Goal: Task Accomplishment & Management: Complete application form

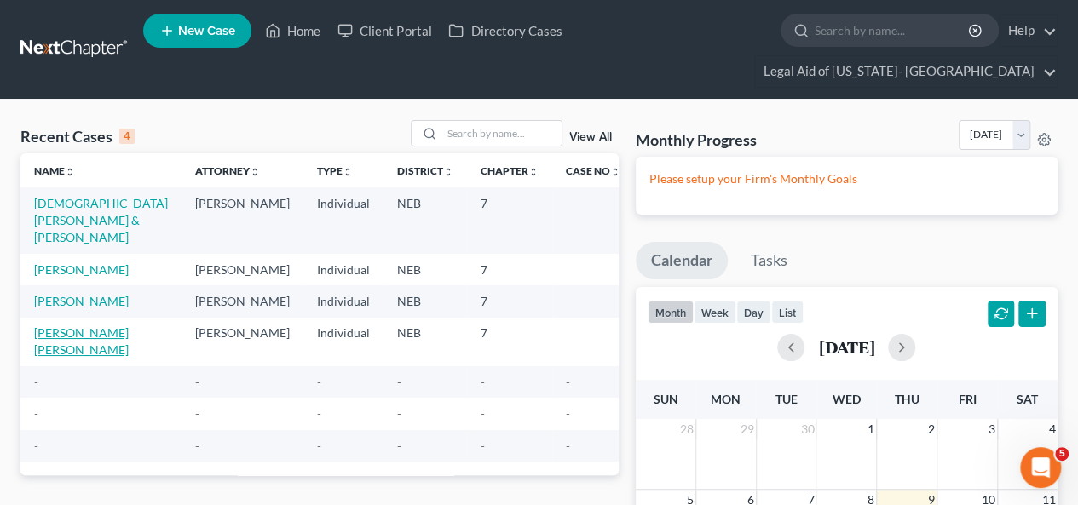
click at [65, 326] on link "[PERSON_NAME] [PERSON_NAME]" at bounding box center [81, 342] width 95 height 32
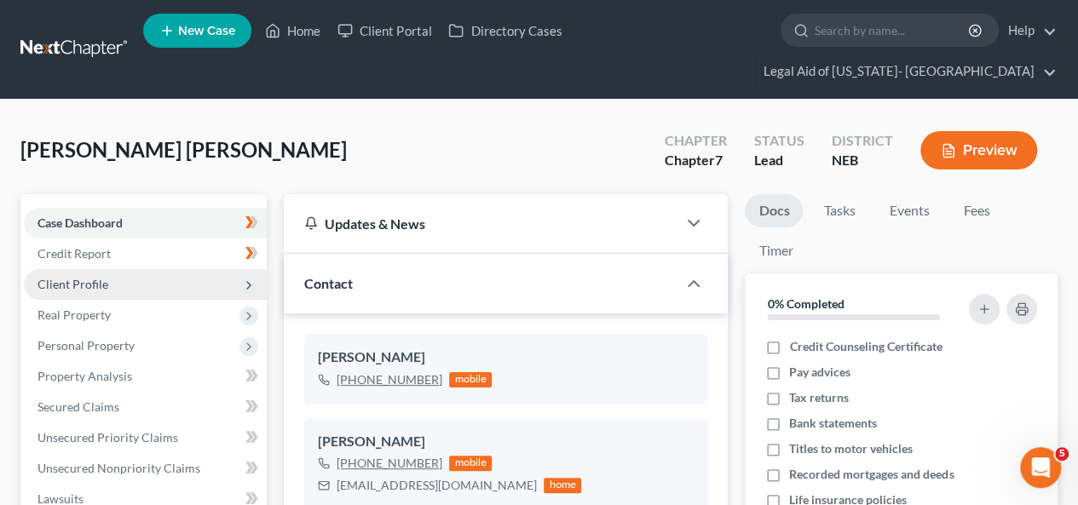
click at [105, 269] on span "Client Profile" at bounding box center [145, 284] width 243 height 31
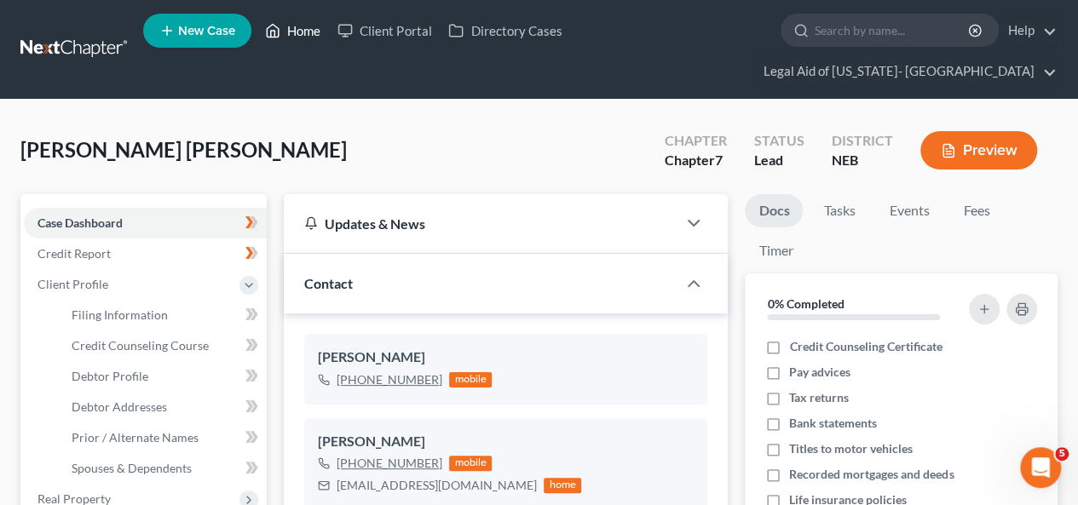
click at [298, 37] on link "Home" at bounding box center [293, 30] width 72 height 31
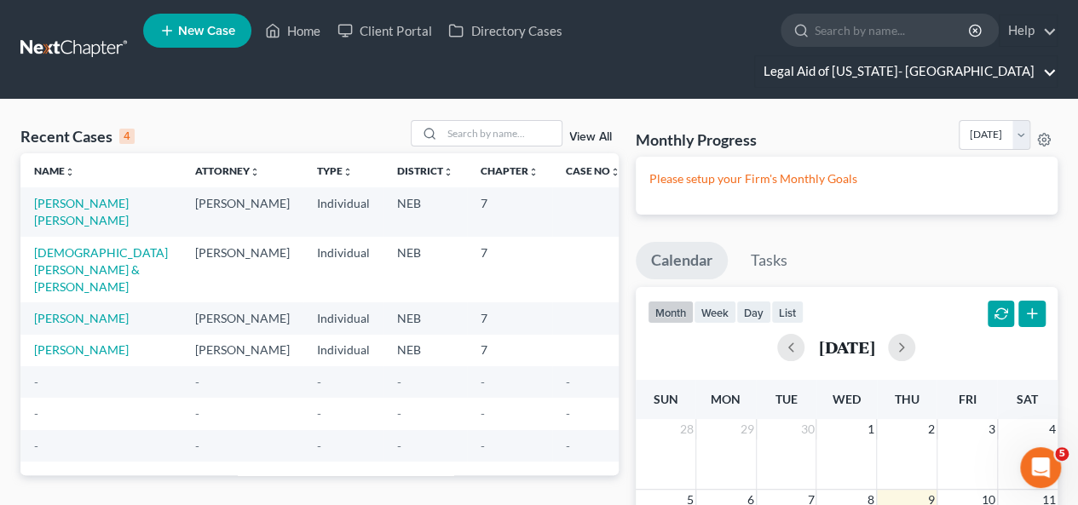
click at [1033, 56] on link "Legal Aid of Nebraska- Omaha" at bounding box center [906, 71] width 302 height 31
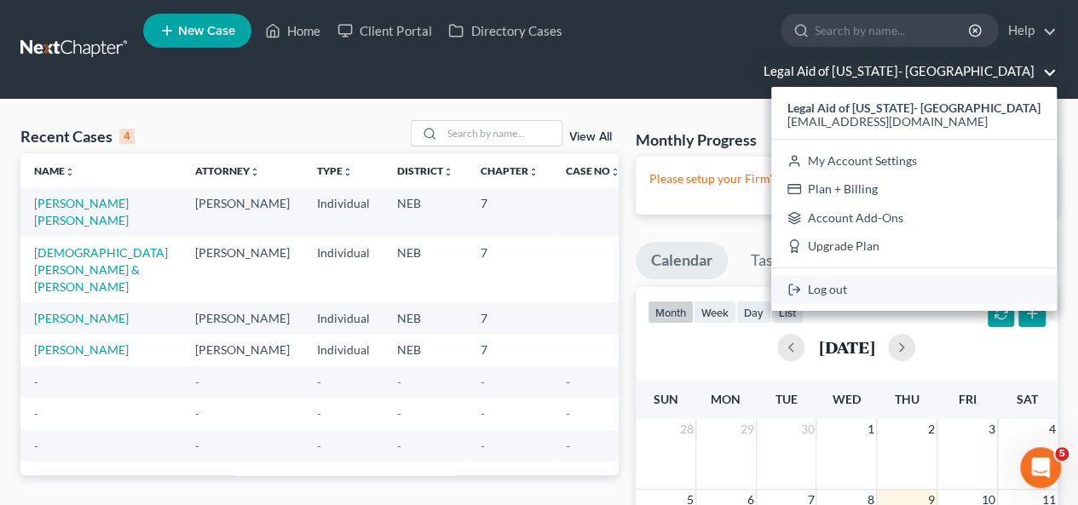
click at [915, 275] on link "Log out" at bounding box center [914, 289] width 286 height 29
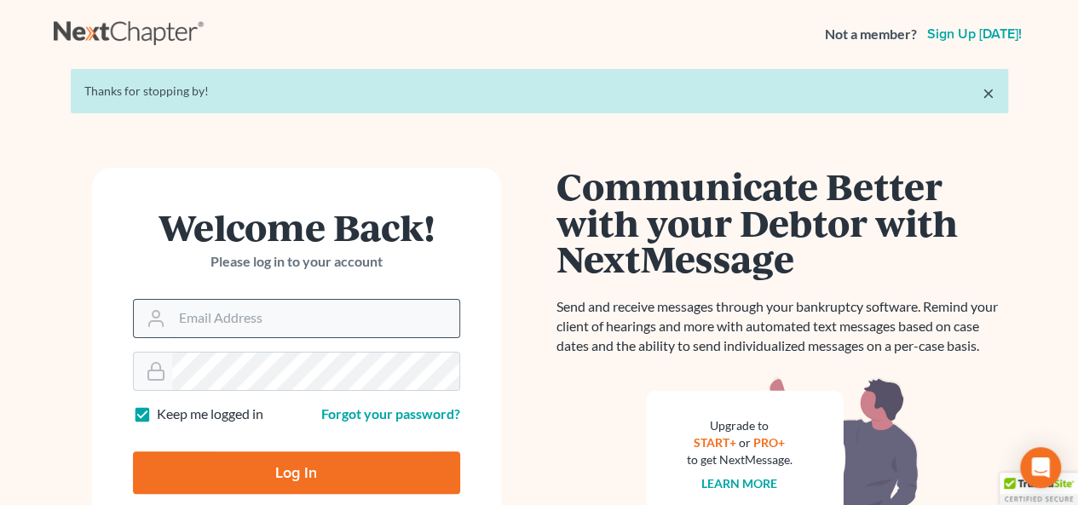
click at [338, 303] on input "Email Address" at bounding box center [315, 319] width 287 height 38
type input "[EMAIL_ADDRESS][DOMAIN_NAME]"
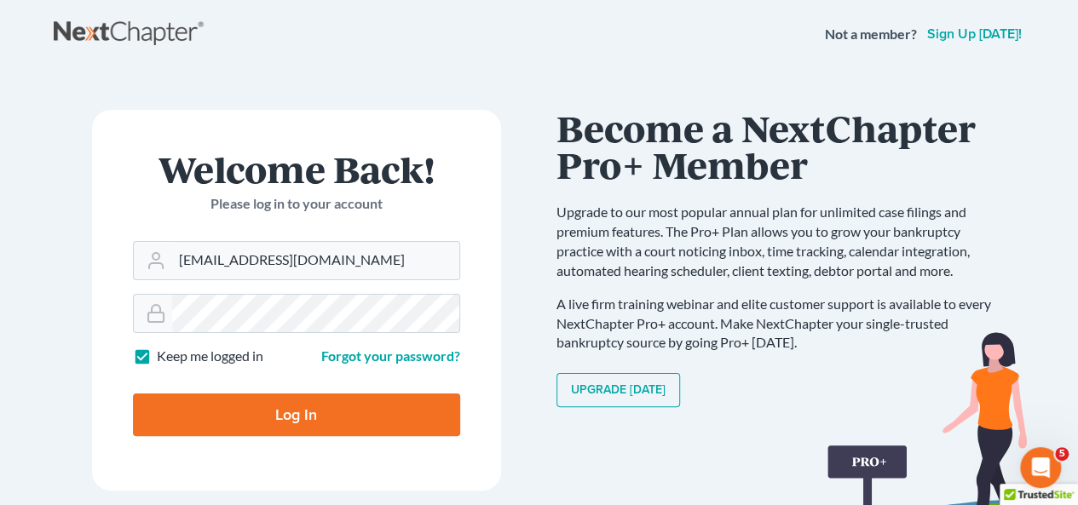
click at [280, 419] on input "Log In" at bounding box center [296, 415] width 327 height 43
type input "Thinking..."
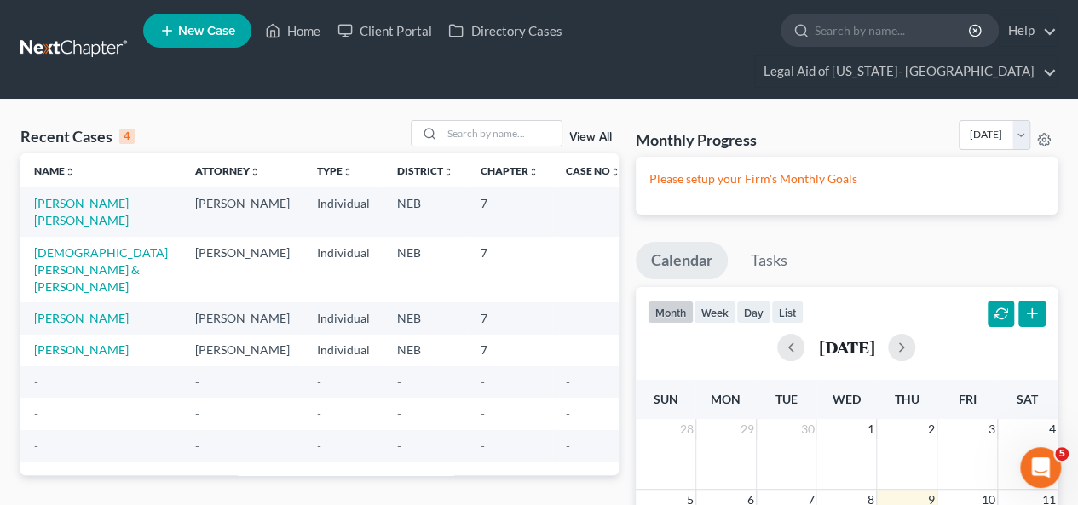
click at [72, 188] on td "Bejerano Moreira, Franek" at bounding box center [100, 212] width 161 height 49
click at [63, 196] on link "Bejerano Moreira, Franek" at bounding box center [81, 212] width 95 height 32
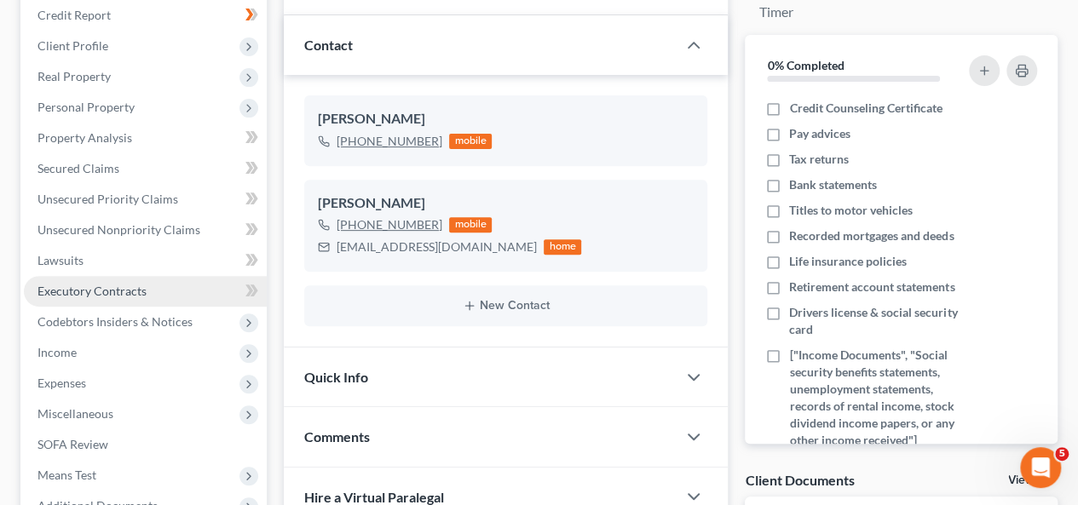
scroll to position [256, 0]
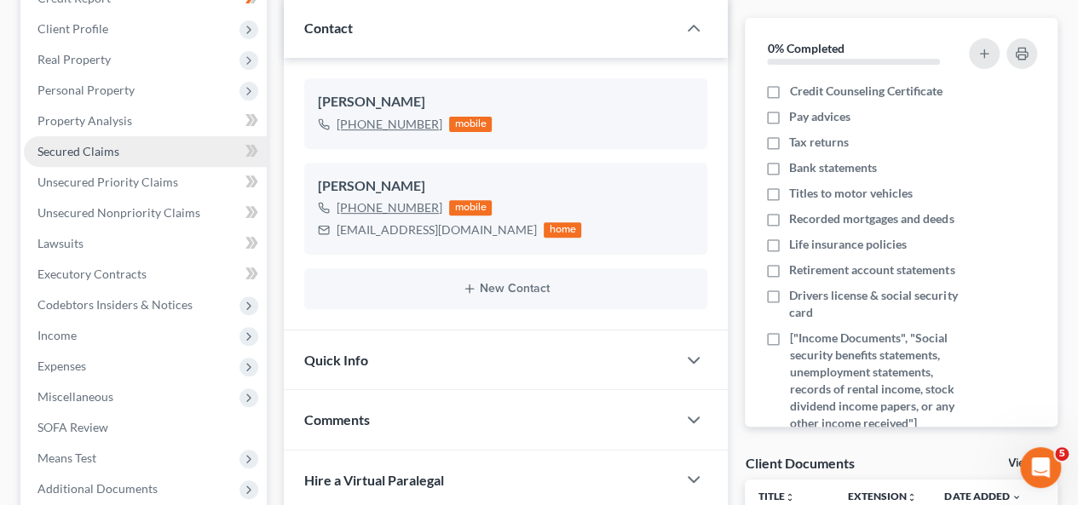
click at [75, 144] on span "Secured Claims" at bounding box center [79, 151] width 82 height 14
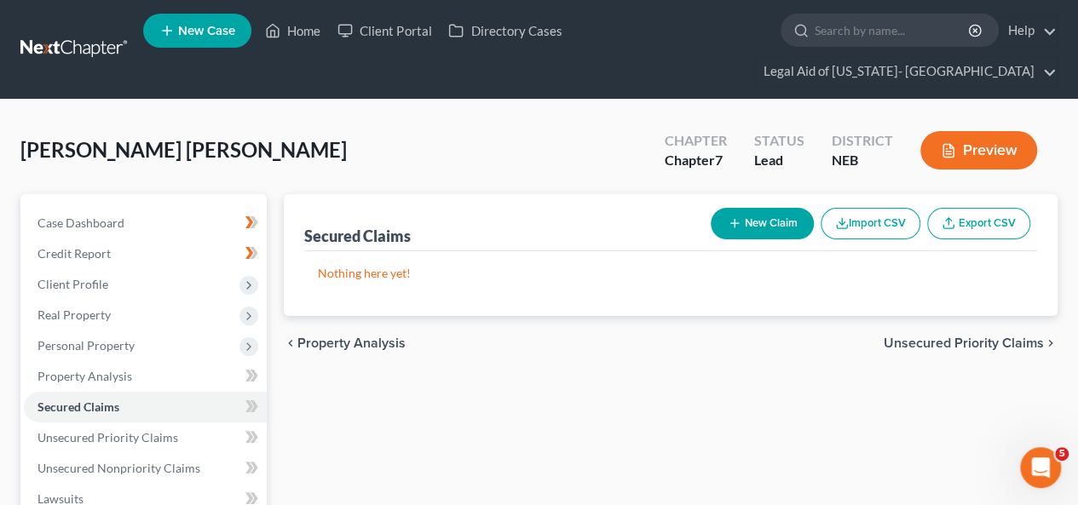
click at [863, 208] on button "Import CSV" at bounding box center [871, 224] width 100 height 32
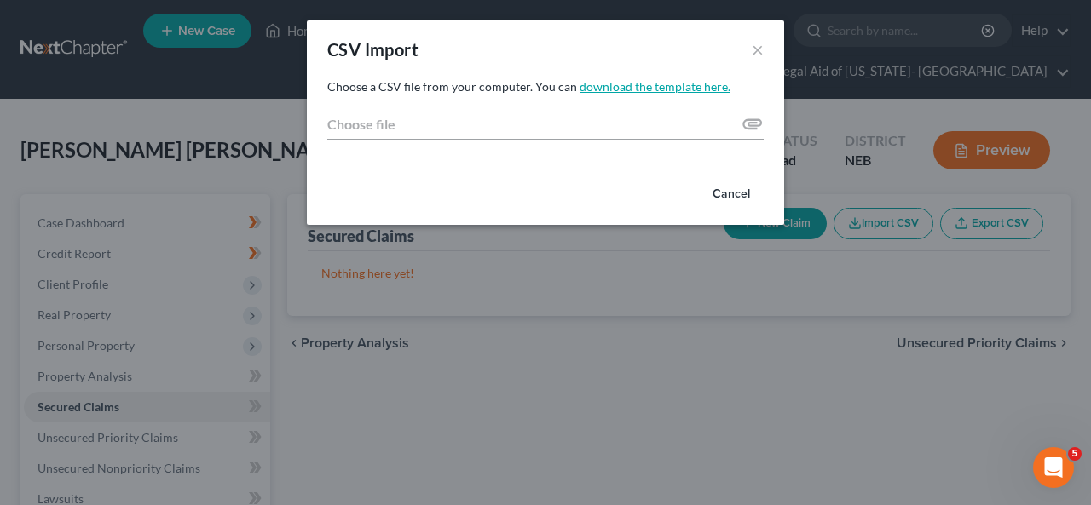
click at [607, 86] on link "download the template here." at bounding box center [655, 86] width 151 height 14
click at [735, 188] on button "Cancel" at bounding box center [731, 194] width 65 height 34
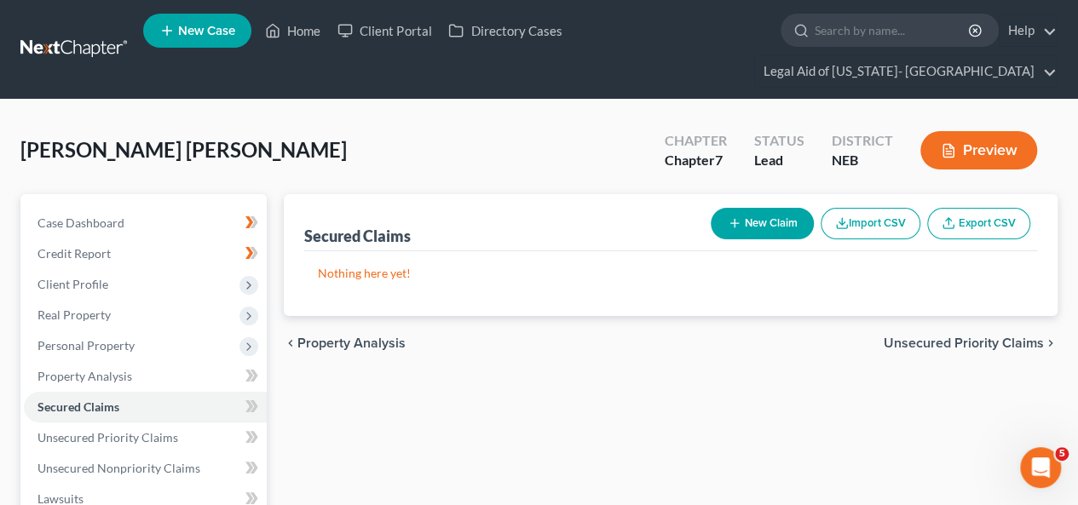
drag, startPoint x: 604, startPoint y: 349, endPoint x: 590, endPoint y: 366, distance: 22.4
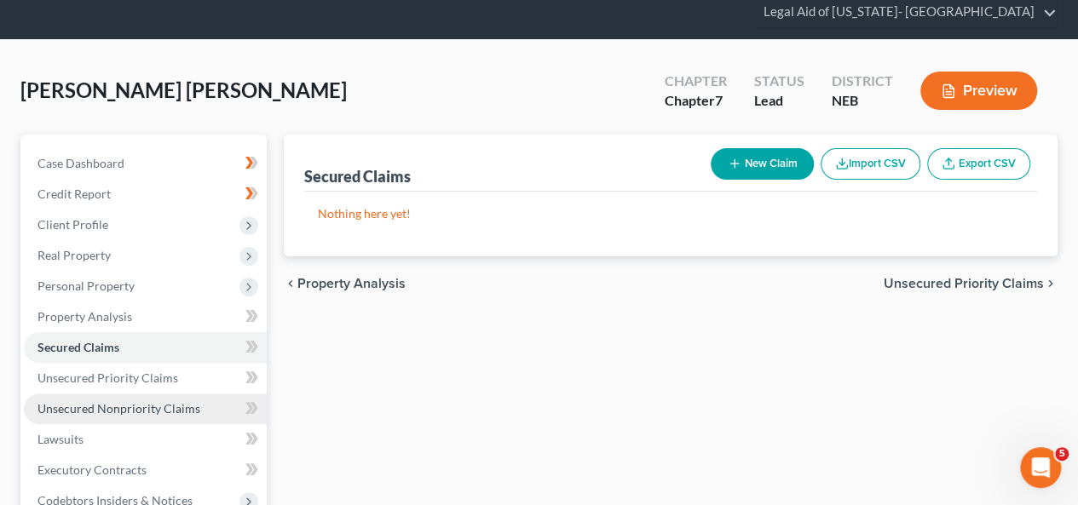
scroll to position [85, 0]
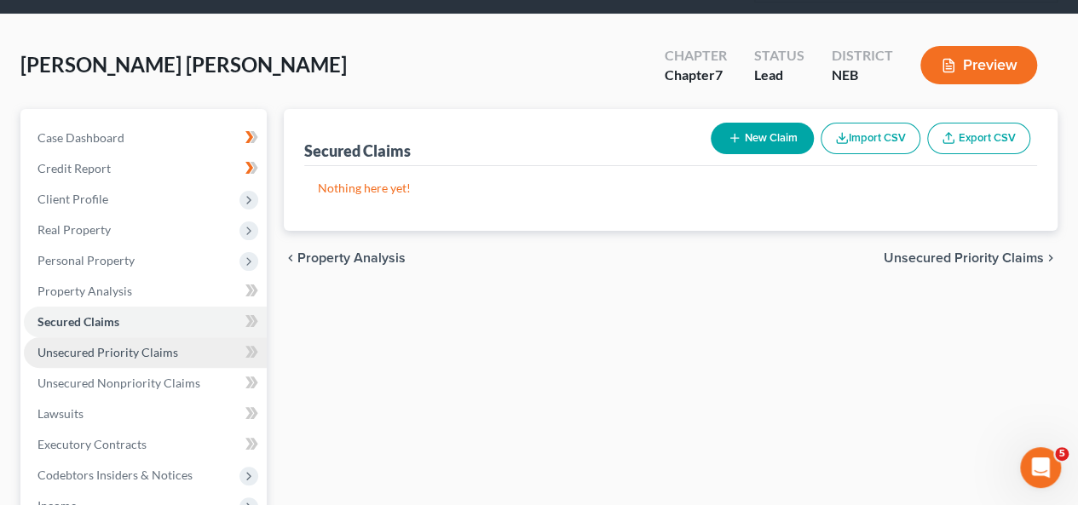
click at [63, 345] on span "Unsecured Priority Claims" at bounding box center [108, 352] width 141 height 14
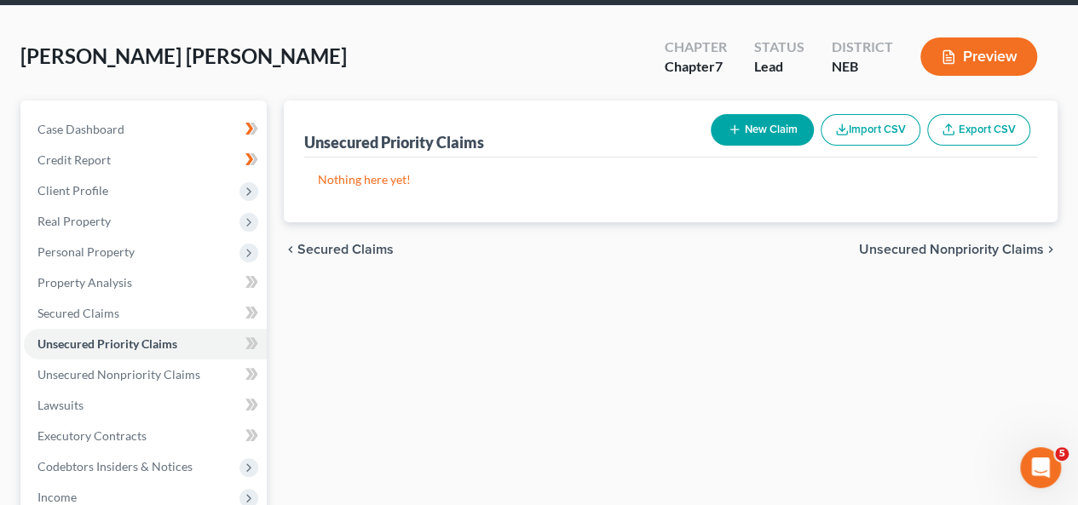
scroll to position [170, 0]
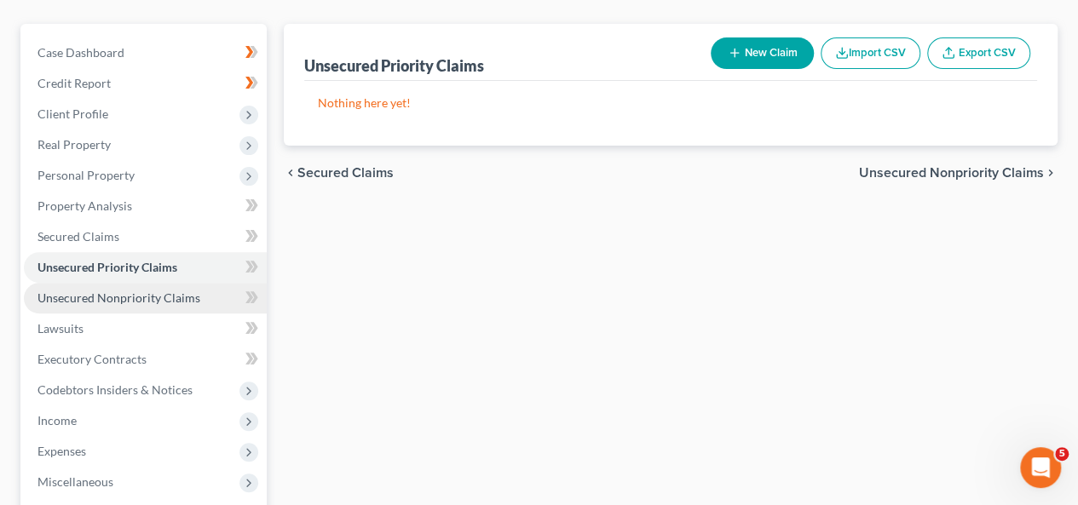
click at [84, 291] on span "Unsecured Nonpriority Claims" at bounding box center [119, 298] width 163 height 14
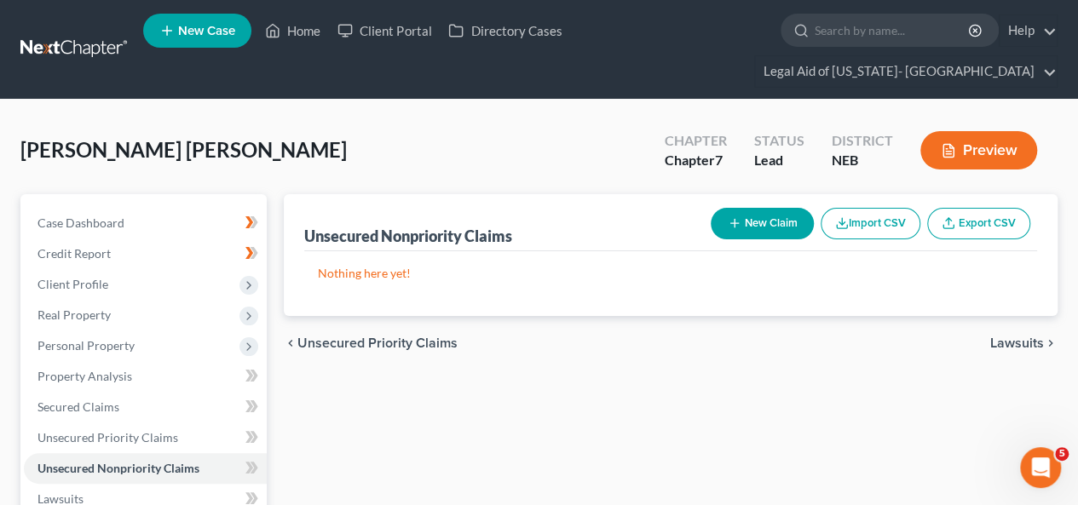
click at [847, 216] on icon "button" at bounding box center [842, 223] width 14 height 14
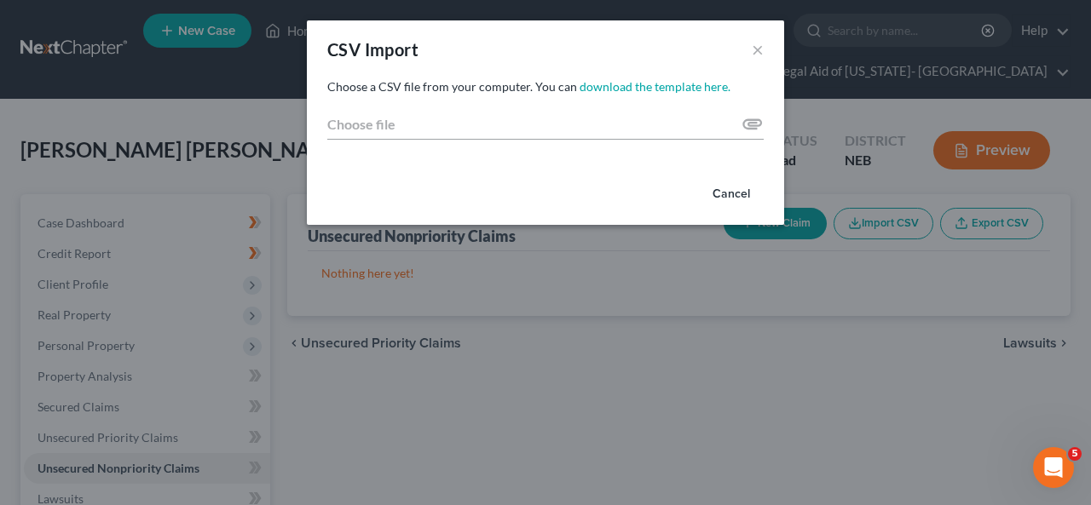
click at [729, 205] on button "Cancel" at bounding box center [731, 194] width 65 height 34
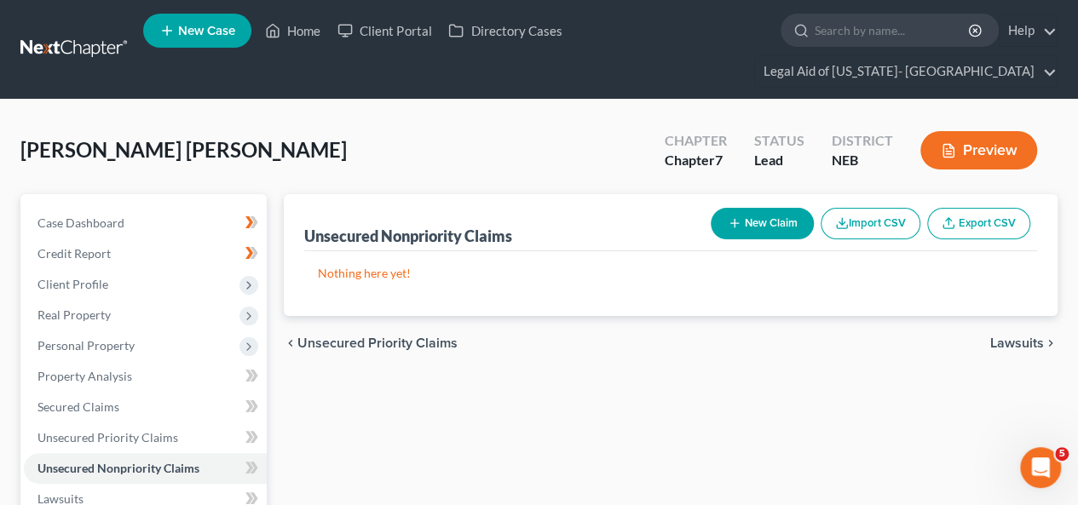
click at [874, 208] on button "Import CSV" at bounding box center [871, 224] width 100 height 32
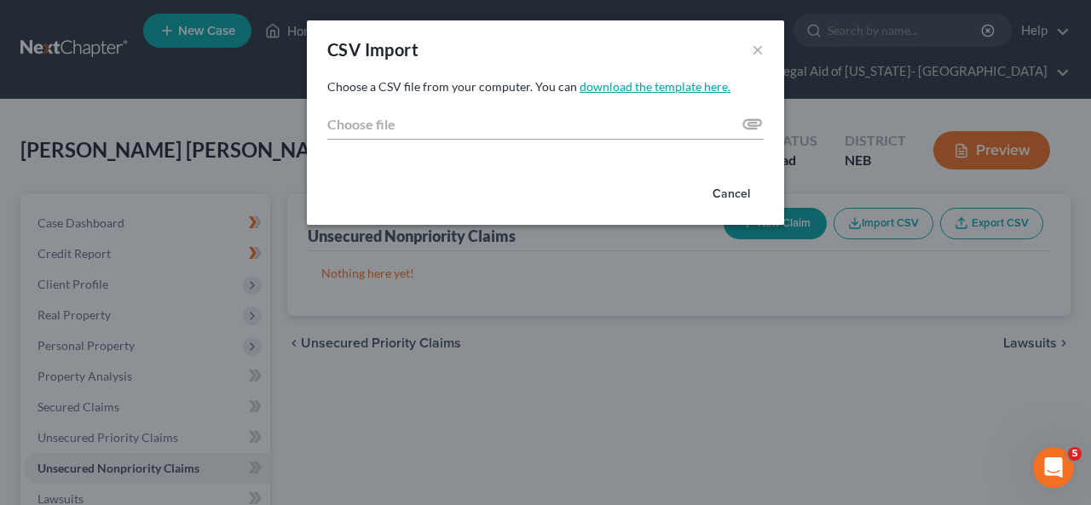
click at [667, 86] on link "download the template here." at bounding box center [655, 86] width 151 height 14
click at [742, 197] on button "Cancel" at bounding box center [731, 194] width 65 height 34
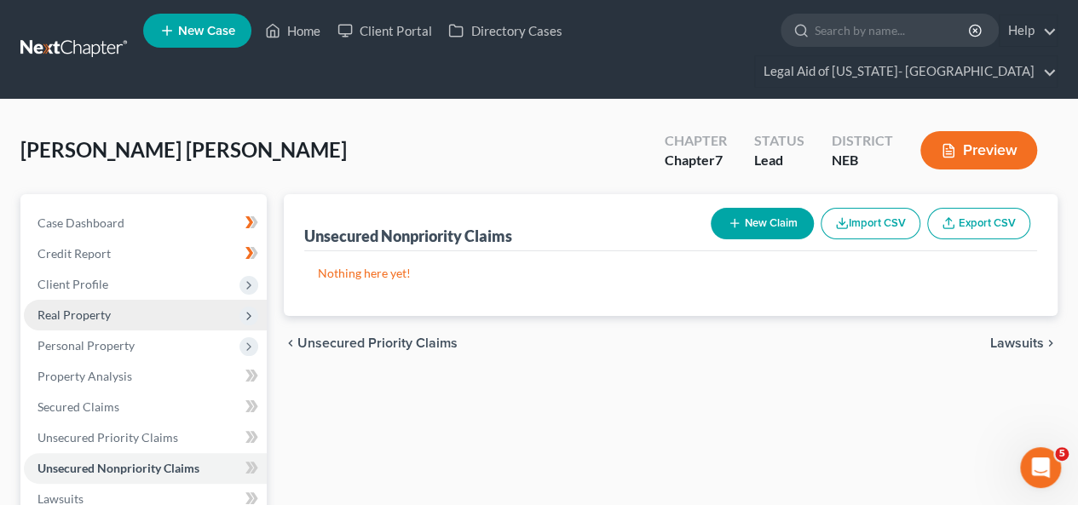
scroll to position [85, 0]
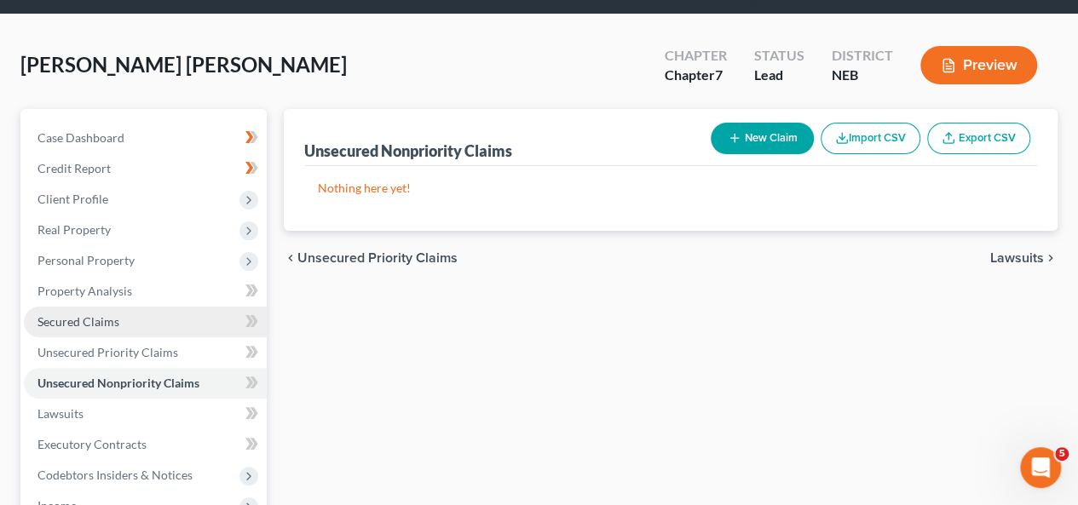
click at [89, 315] on span "Secured Claims" at bounding box center [79, 322] width 82 height 14
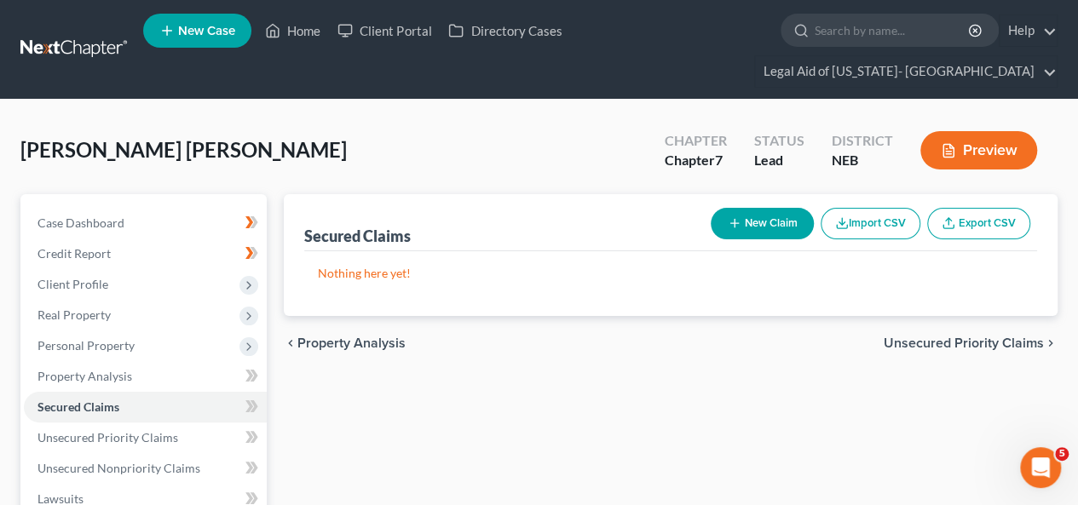
click at [883, 208] on button "Import CSV" at bounding box center [871, 224] width 100 height 32
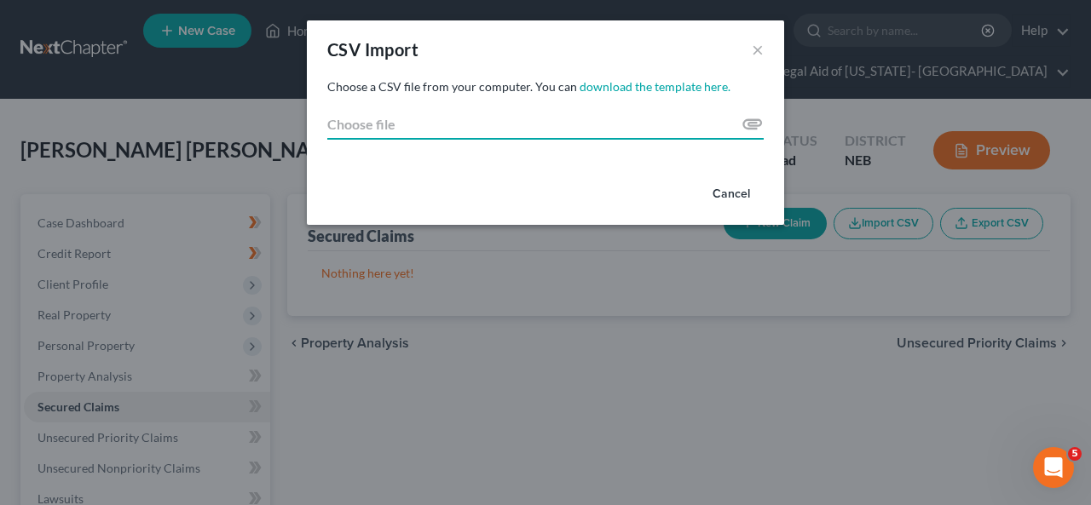
click at [746, 127] on input "Choose file" at bounding box center [545, 124] width 436 height 31
click at [726, 198] on button "Cancel" at bounding box center [731, 194] width 65 height 34
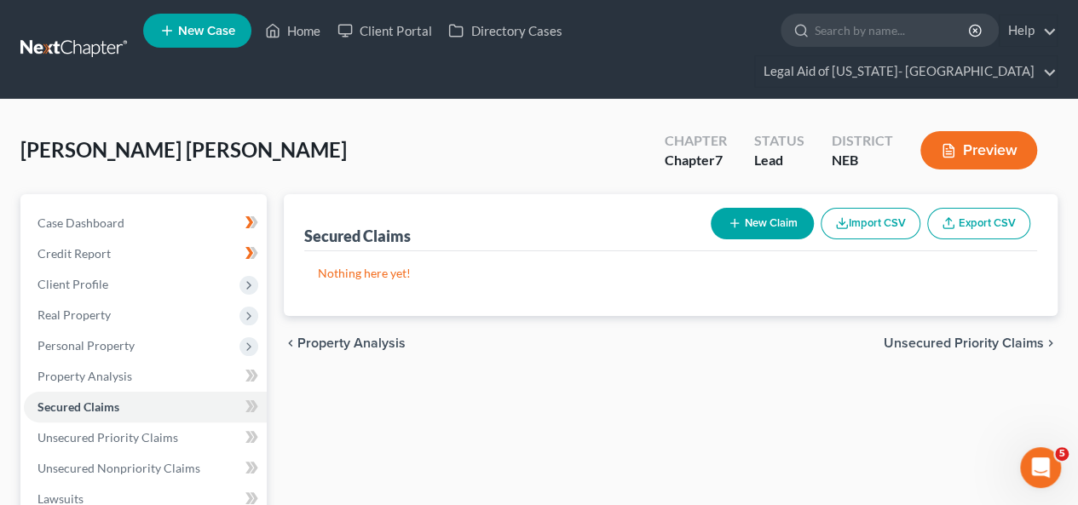
drag, startPoint x: 843, startPoint y: 345, endPoint x: 833, endPoint y: 354, distance: 13.3
click at [748, 208] on button "New Claim" at bounding box center [762, 224] width 103 height 32
select select "0"
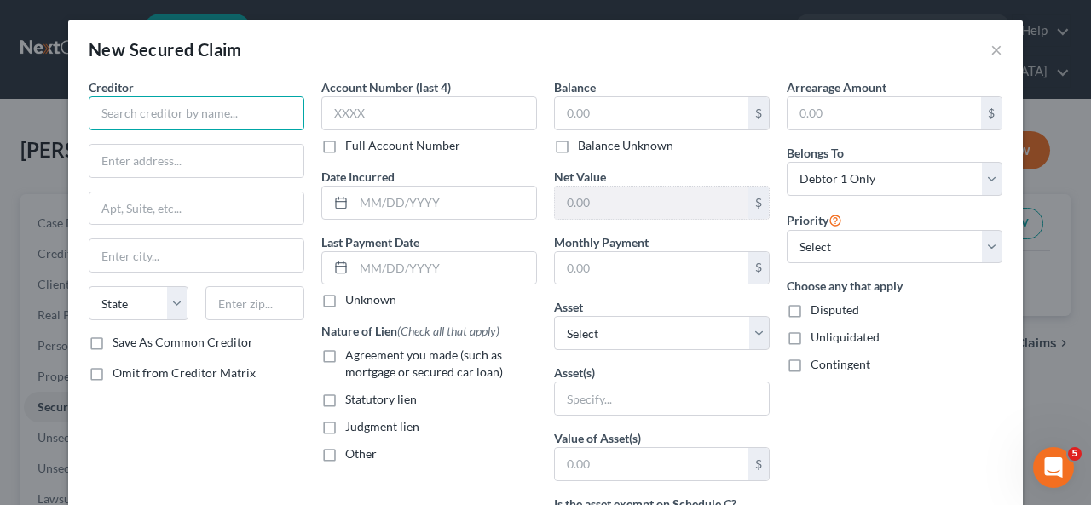
click at [205, 108] on input "text" at bounding box center [197, 113] width 216 height 34
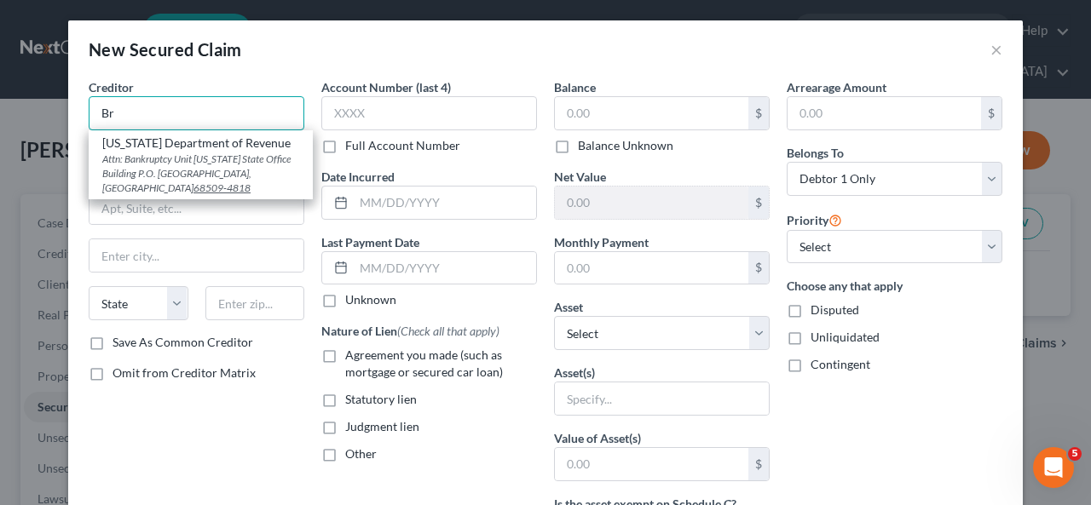
type input "B"
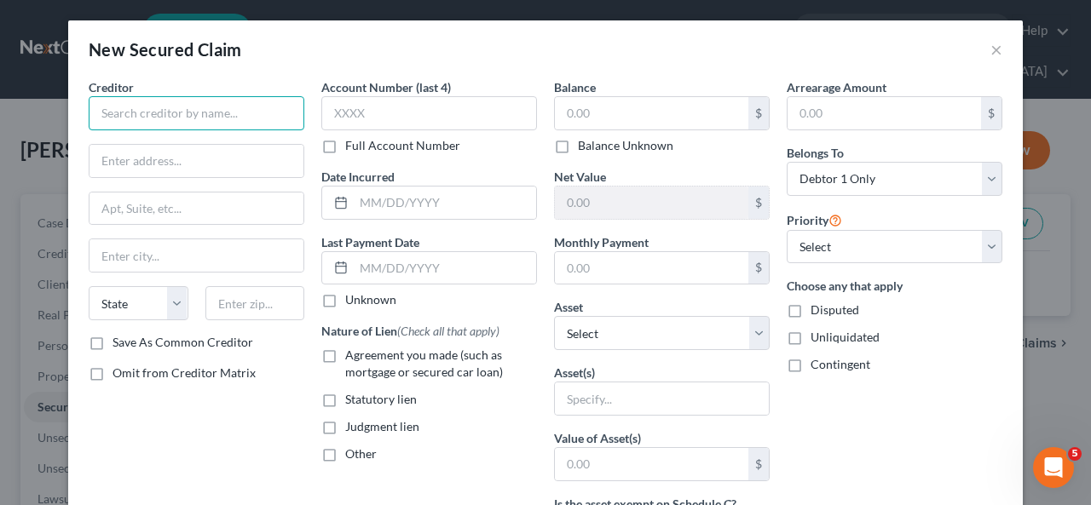
click at [170, 96] on input "text" at bounding box center [197, 113] width 216 height 34
click at [162, 116] on input "text" at bounding box center [197, 113] width 216 height 34
click at [990, 49] on button "×" at bounding box center [996, 49] width 12 height 20
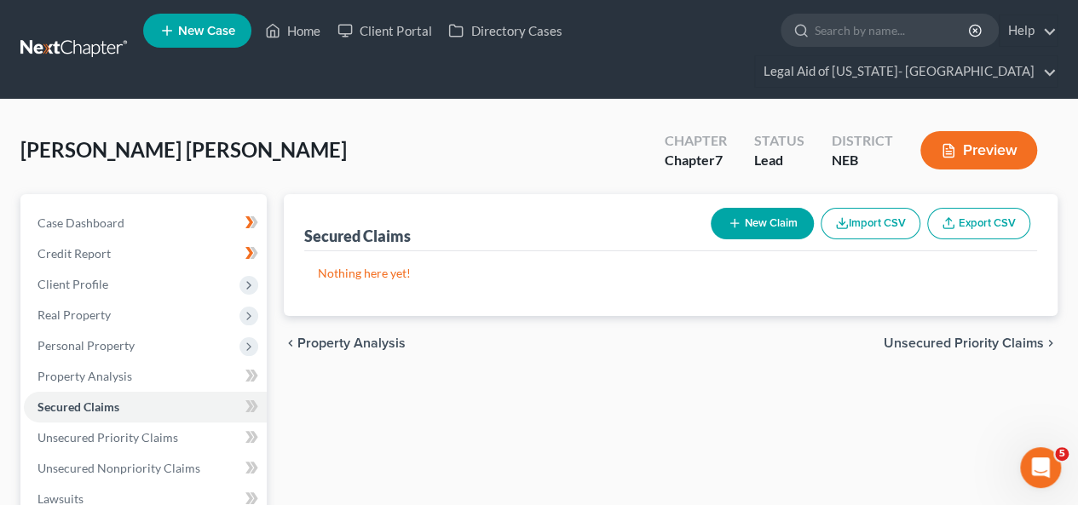
click at [759, 208] on button "New Claim" at bounding box center [762, 224] width 103 height 32
select select "0"
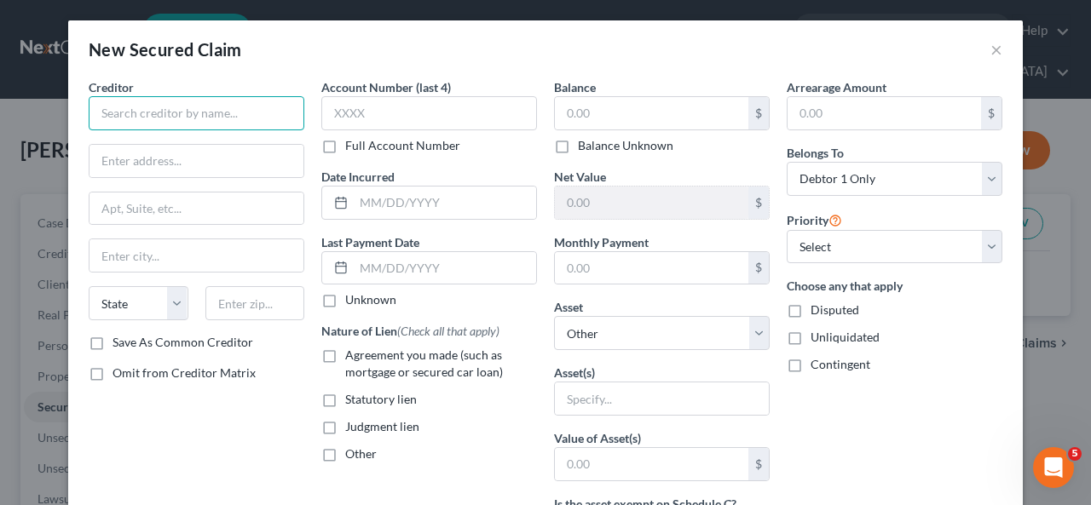
click at [178, 109] on input "text" at bounding box center [197, 113] width 216 height 34
type input "b"
type input "t"
click at [990, 55] on button "×" at bounding box center [996, 49] width 12 height 20
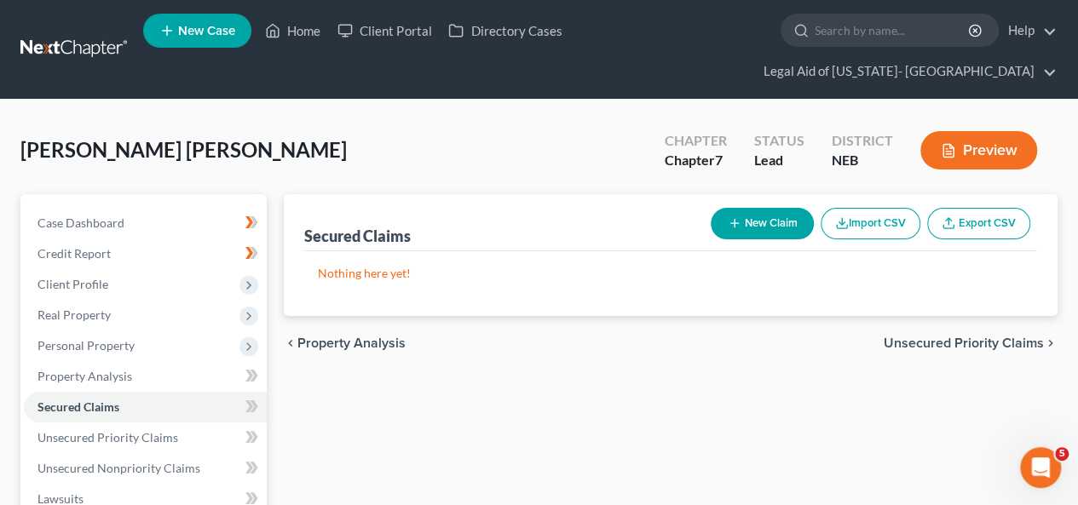
drag, startPoint x: 619, startPoint y: 401, endPoint x: 611, endPoint y: 408, distance: 10.3
